Goal: Information Seeking & Learning: Find specific fact

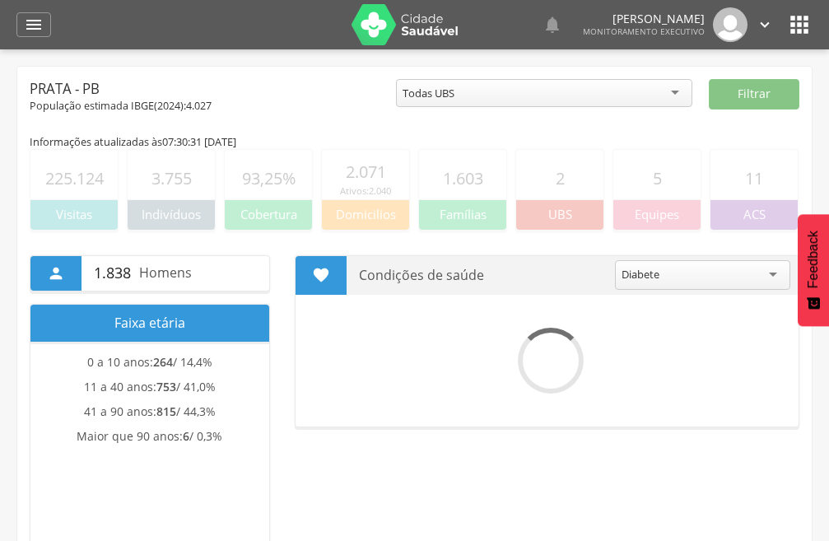
click at [32, 27] on icon "" at bounding box center [34, 25] width 20 height 20
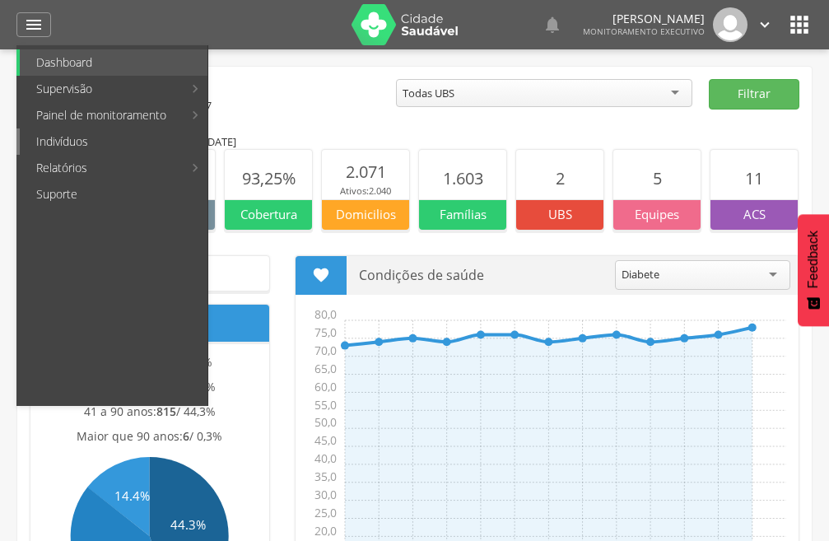
click at [75, 142] on link "Indivíduos" at bounding box center [114, 141] width 188 height 26
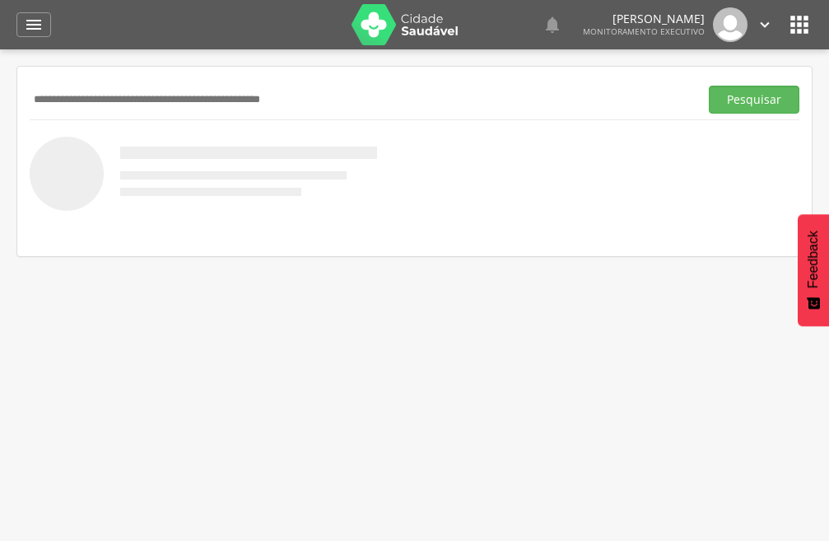
click at [189, 102] on input "text" at bounding box center [361, 100] width 662 height 28
type input "**********"
click at [709, 86] on button "Pesquisar" at bounding box center [754, 100] width 91 height 28
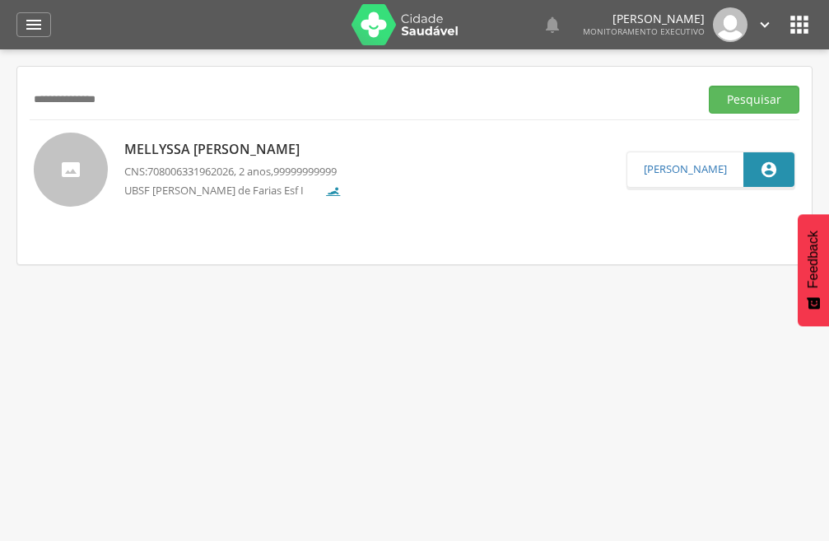
click at [221, 149] on p "Mellyssa [PERSON_NAME]" at bounding box center [232, 149] width 217 height 19
type input "**********"
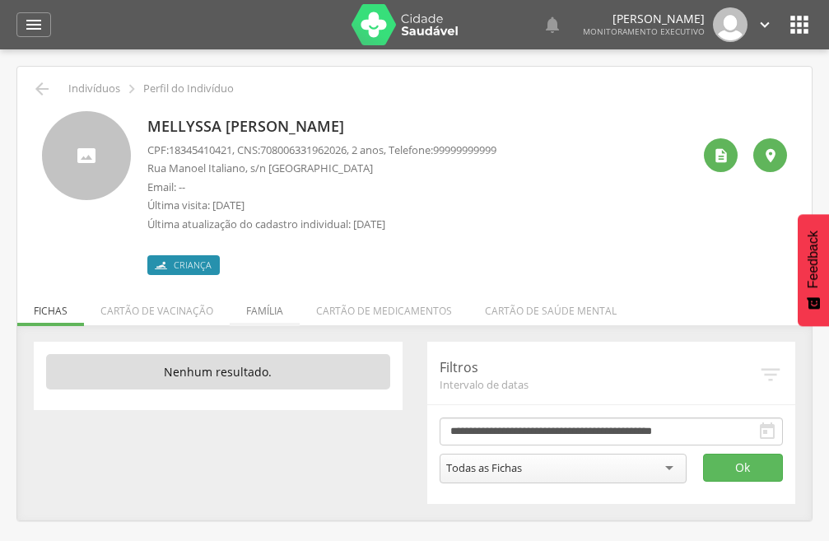
click at [264, 304] on li "Família" at bounding box center [265, 306] width 70 height 39
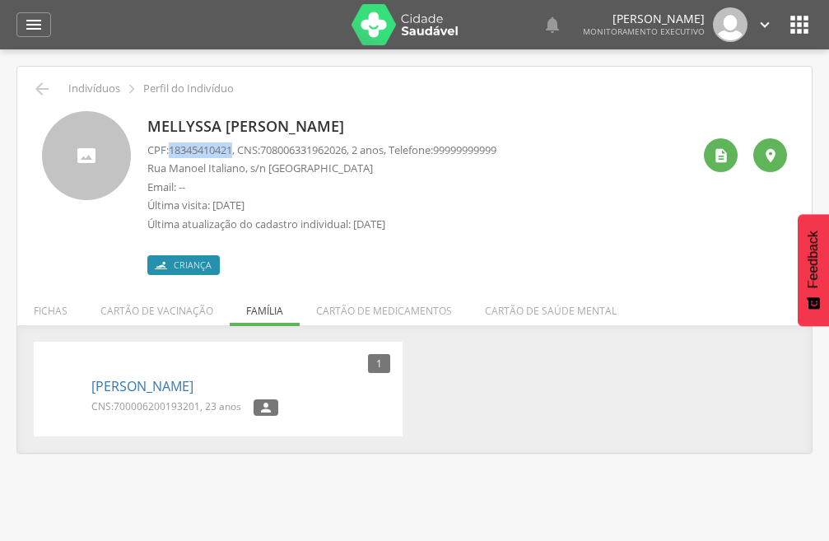
drag, startPoint x: 236, startPoint y: 146, endPoint x: 170, endPoint y: 146, distance: 66.7
click at [170, 146] on p "CPF: 18345410421 , CNS: [PHONE_NUMBER] , 2 anos, Telefone: [PHONE_NUMBER]" at bounding box center [321, 150] width 349 height 16
copy p "18345410421"
click at [36, 91] on icon "" at bounding box center [42, 89] width 20 height 20
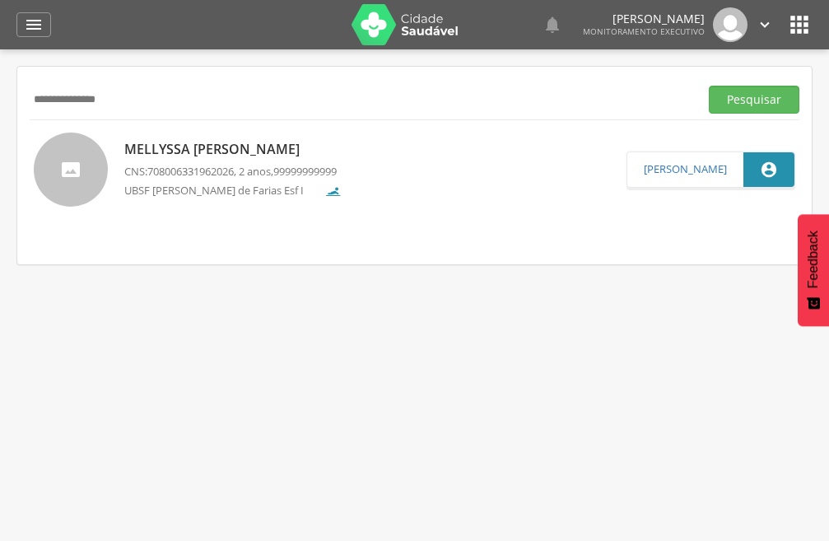
drag, startPoint x: 137, startPoint y: 111, endPoint x: 0, endPoint y: 116, distance: 137.5
click at [0, 116] on div " Supervisão  Distritos  Ubs Coordenador: - Prata / PB Intervalo de Tempo  S…" at bounding box center [414, 319] width 829 height 541
type input "*"
type input "**********"
click at [709, 86] on button "Pesquisar" at bounding box center [754, 100] width 91 height 28
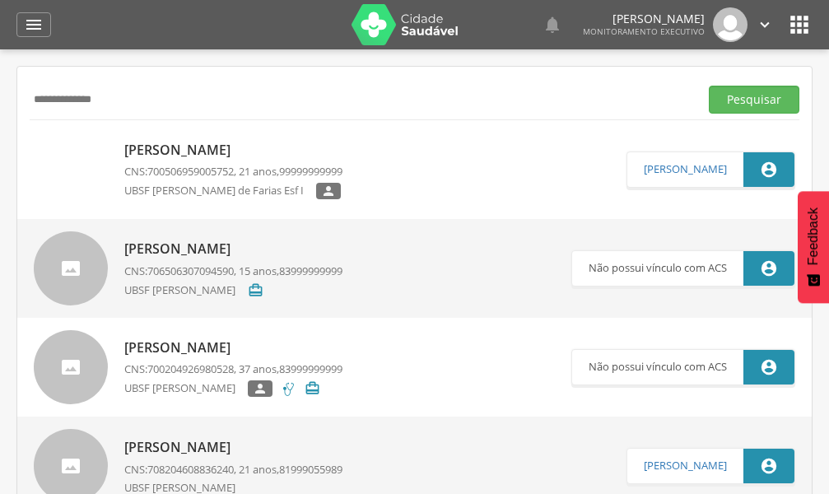
drag, startPoint x: 133, startPoint y: 94, endPoint x: 26, endPoint y: 106, distance: 108.5
click at [709, 86] on button "Pesquisar" at bounding box center [754, 100] width 91 height 28
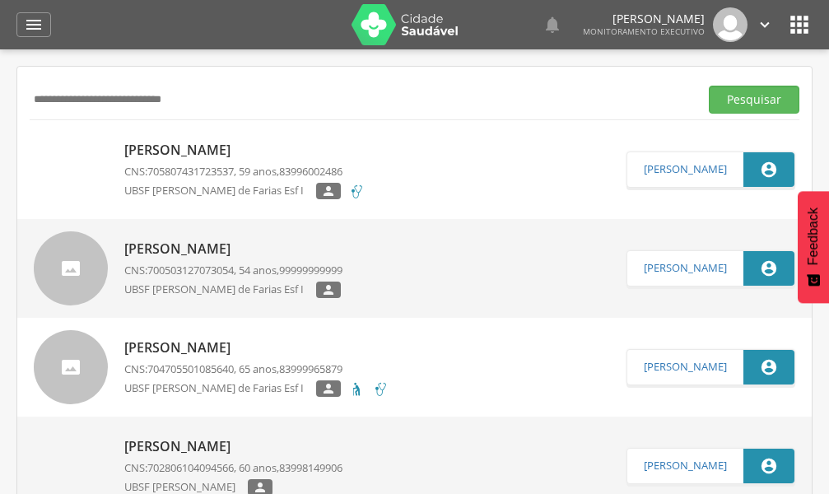
click at [342, 272] on span "99999999999" at bounding box center [310, 269] width 63 height 15
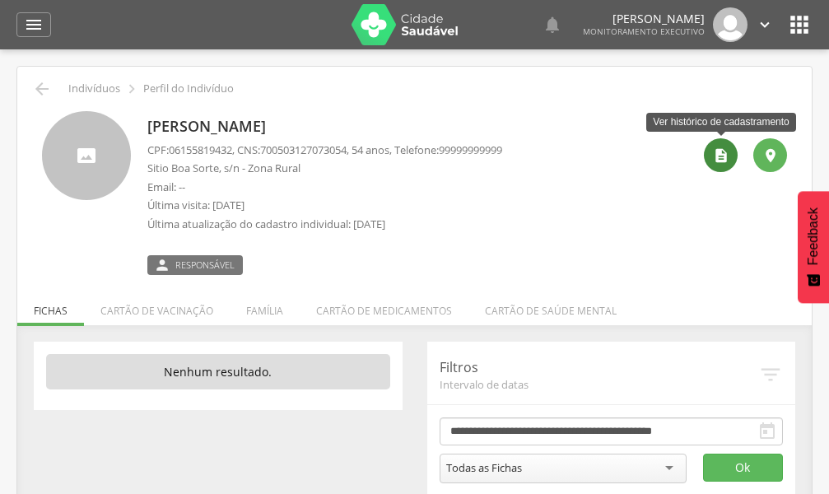
click at [727, 152] on icon "" at bounding box center [721, 155] width 16 height 16
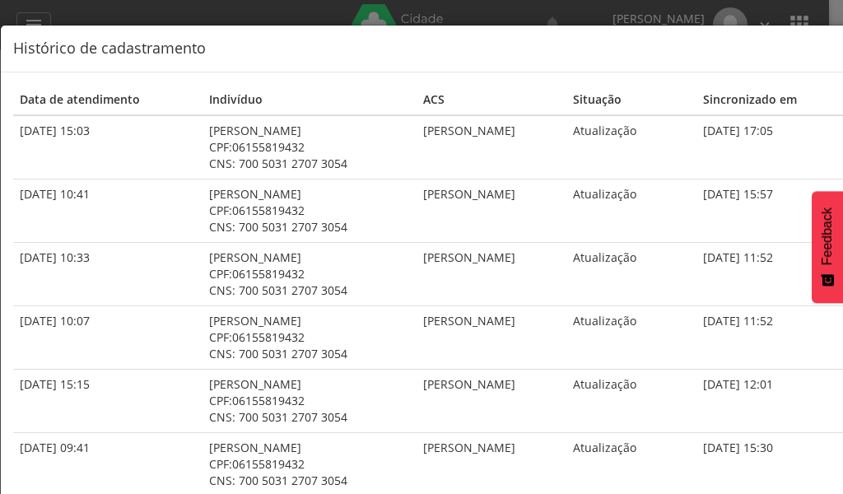
click at [413, 12] on div "× Histórico de cadastramento Data de atendimento Indivíduo ACS Situação Sincron…" at bounding box center [421, 247] width 843 height 494
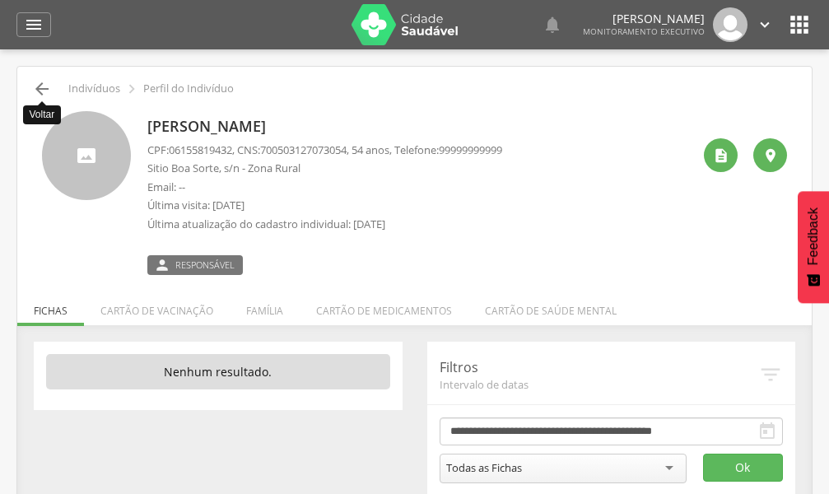
click at [35, 91] on icon "" at bounding box center [42, 89] width 20 height 20
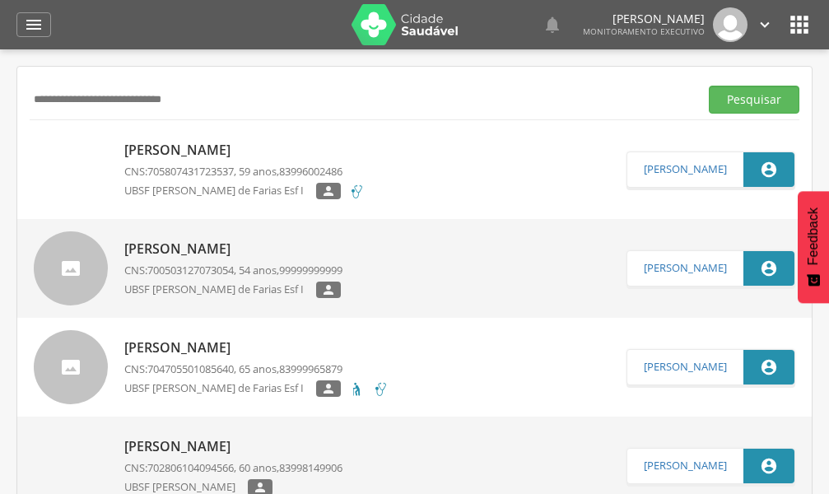
drag, startPoint x: 235, startPoint y: 95, endPoint x: 68, endPoint y: 128, distance: 169.6
type input "*"
type input "******"
click at [709, 86] on button "Pesquisar" at bounding box center [754, 100] width 91 height 28
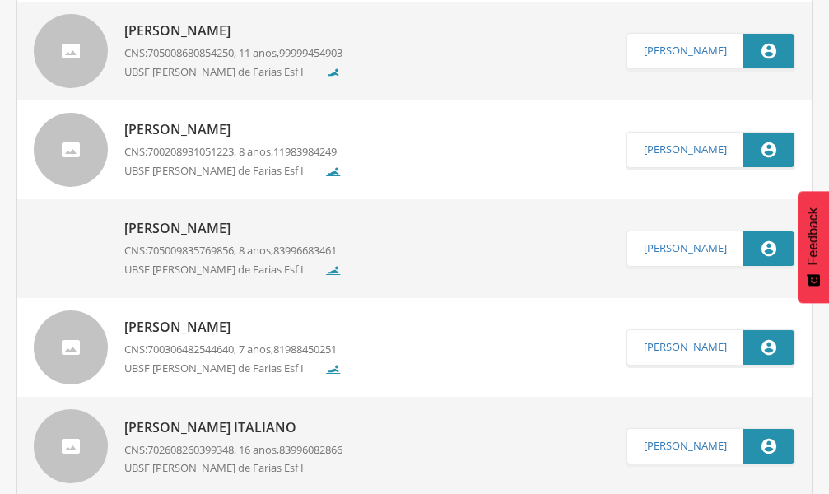
scroll to position [329, 0]
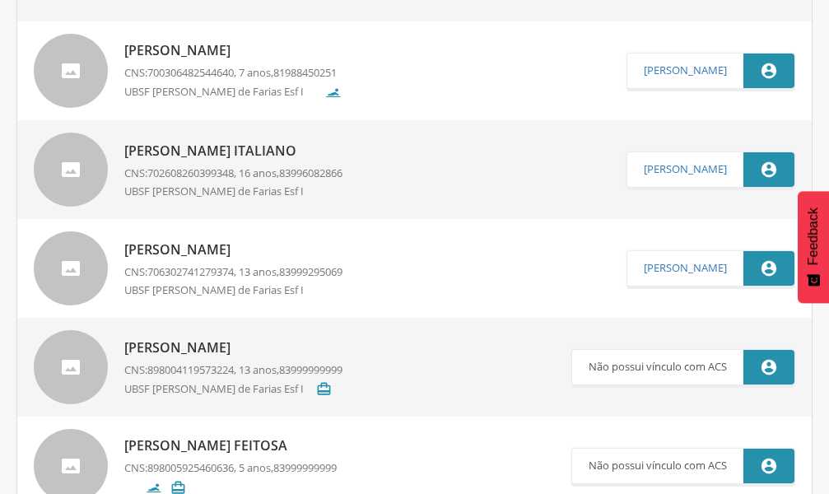
click at [208, 252] on p "[PERSON_NAME]" at bounding box center [233, 249] width 218 height 19
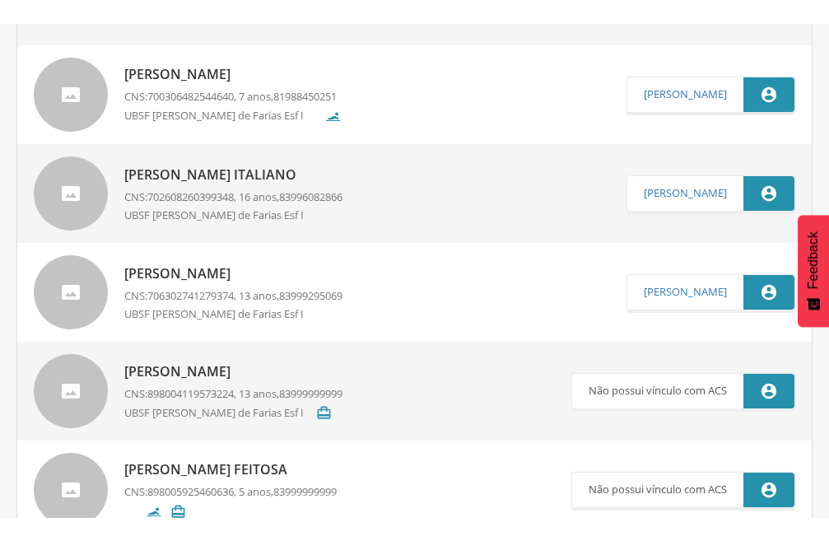
scroll to position [49, 0]
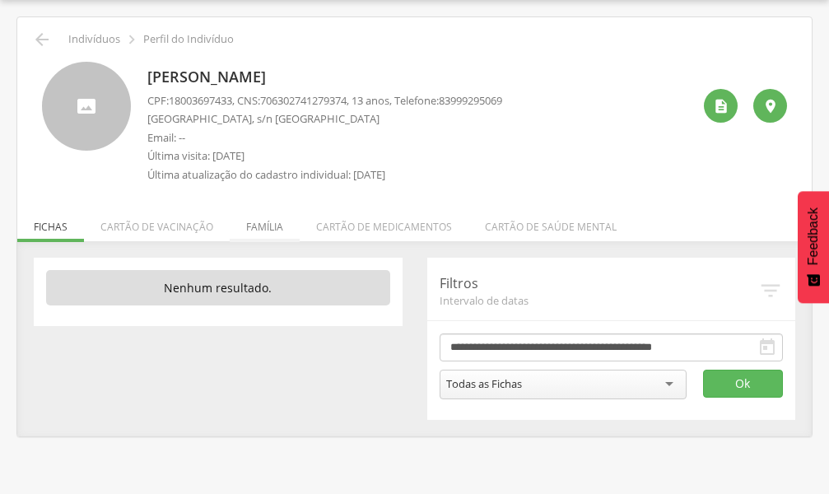
click at [251, 223] on li "Família" at bounding box center [265, 222] width 70 height 39
